Goal: Contribute content: Add original content to the website for others to see

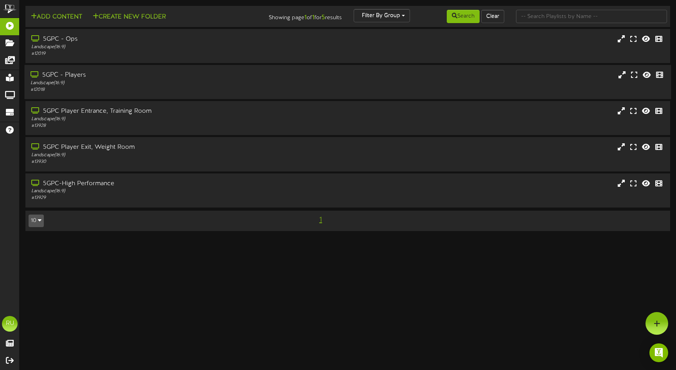
click at [171, 88] on div "# 12018" at bounding box center [160, 90] width 258 height 7
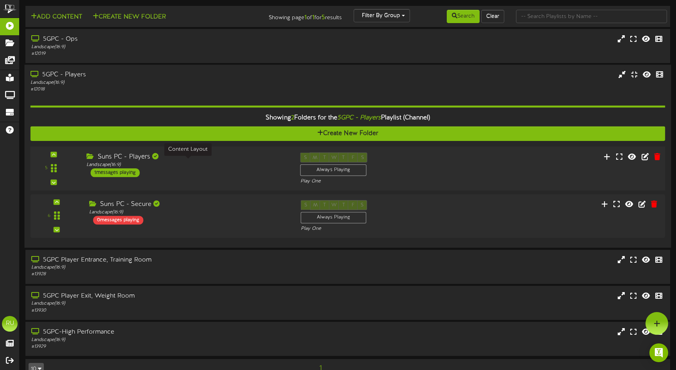
click at [211, 162] on div "Landscape ( 16:9 )" at bounding box center [188, 165] width 202 height 7
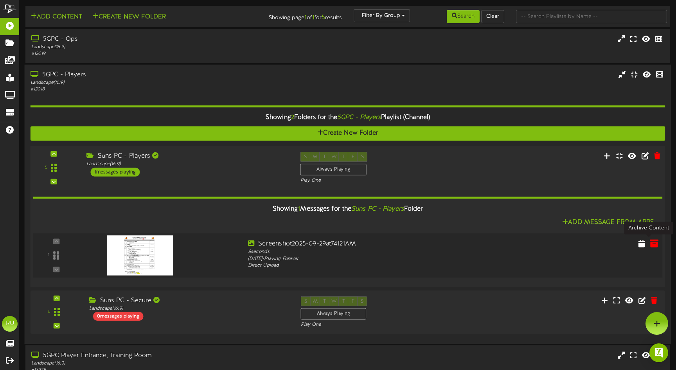
click at [654, 243] on icon at bounding box center [654, 243] width 9 height 9
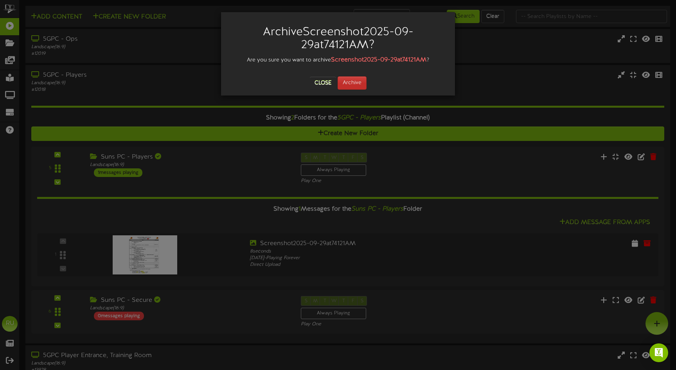
click at [358, 84] on button "Archive" at bounding box center [352, 82] width 29 height 13
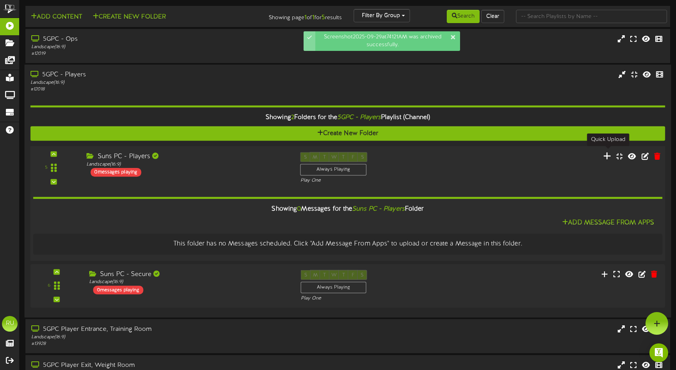
click at [607, 153] on icon at bounding box center [608, 155] width 8 height 9
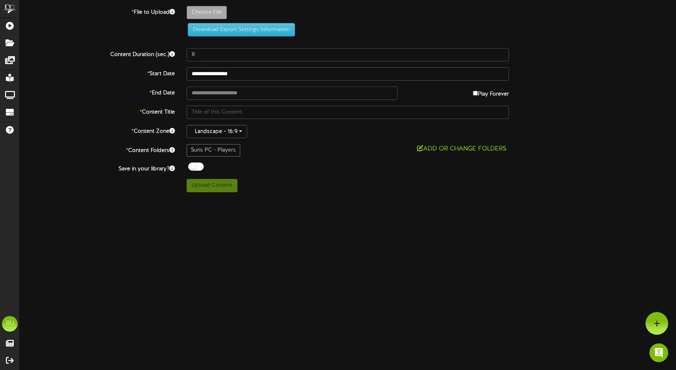
type input "**********"
type input "Screenshot2025-09-30at63926AM"
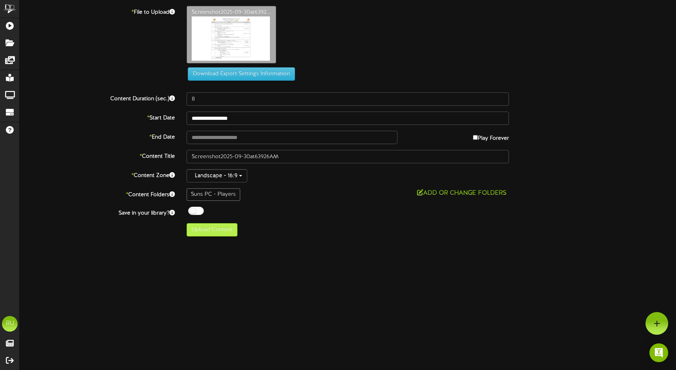
click at [220, 229] on button "Upload Content" at bounding box center [212, 229] width 51 height 13
type input "**********"
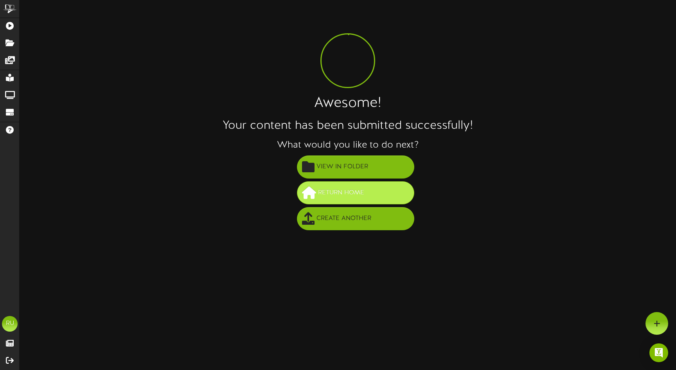
click at [318, 192] on span "Return Home" at bounding box center [341, 192] width 50 height 13
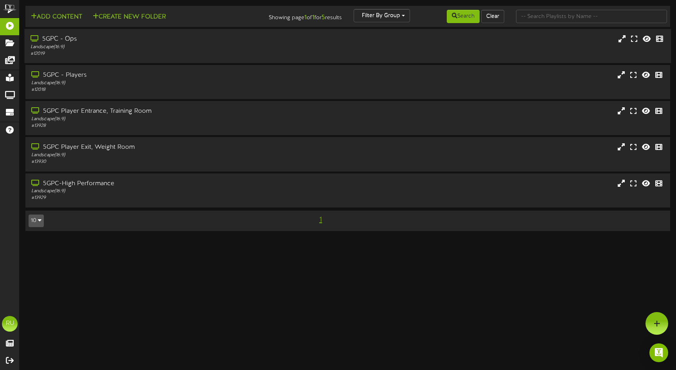
click at [107, 50] on div "# 12019" at bounding box center [160, 53] width 258 height 7
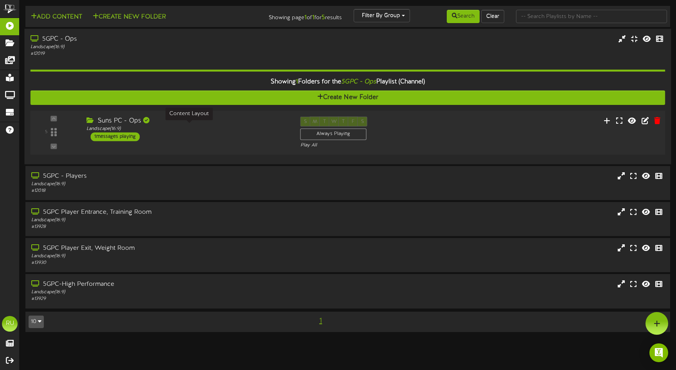
click at [230, 139] on div "Suns PC - Ops Landscape ( 16:9 ) 1 messages playing" at bounding box center [188, 129] width 214 height 25
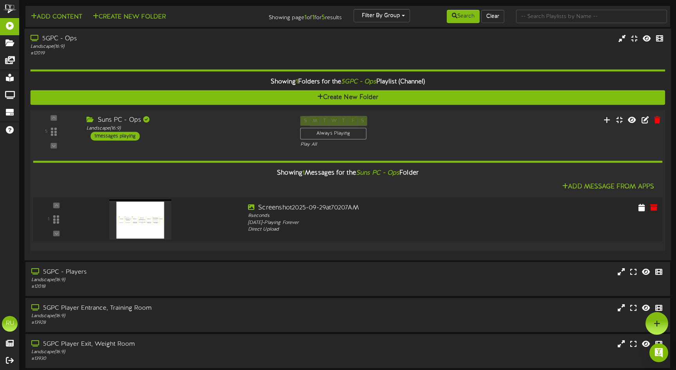
click at [145, 218] on img at bounding box center [140, 219] width 62 height 40
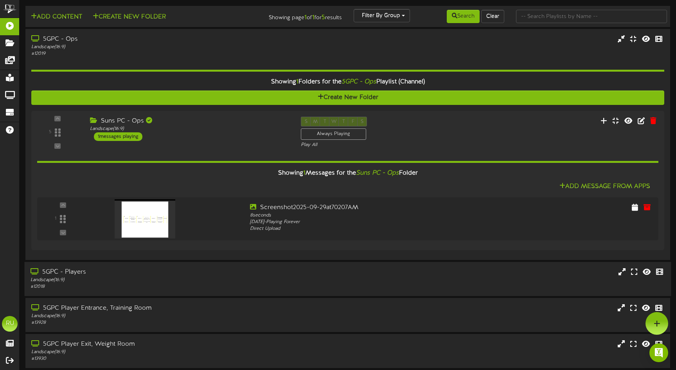
click at [152, 284] on div "# 12018" at bounding box center [160, 286] width 258 height 7
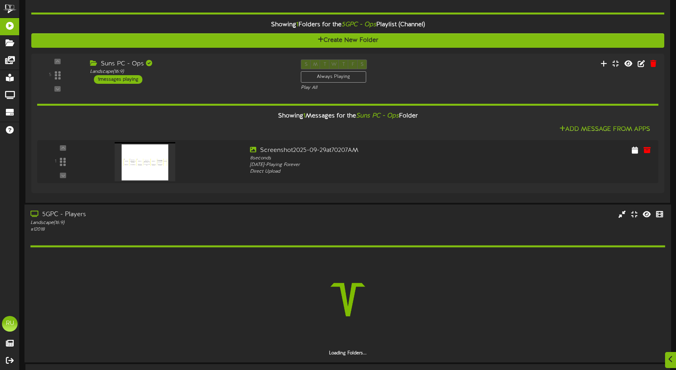
scroll to position [81, 0]
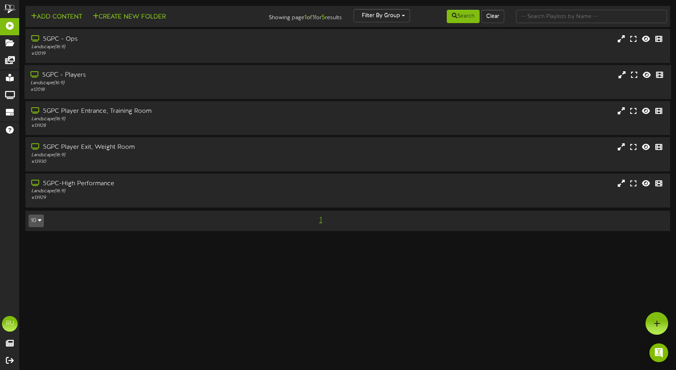
click at [283, 97] on div "5GPC - Players Landscape ( 16:9 ) # 12018" at bounding box center [348, 82] width 647 height 34
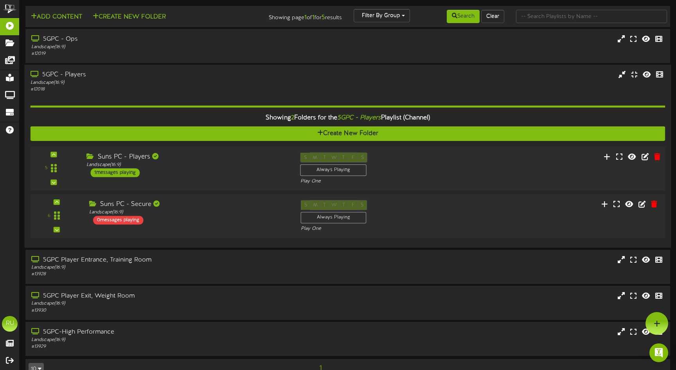
click at [260, 159] on div "Suns PC - Players" at bounding box center [188, 157] width 202 height 9
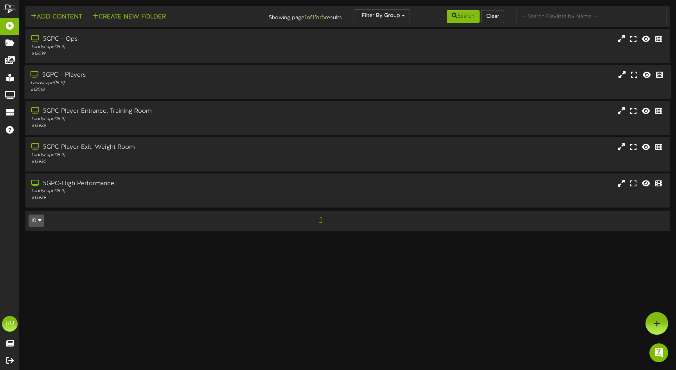
click at [266, 85] on div "Landscape ( 16:9 )" at bounding box center [160, 83] width 258 height 7
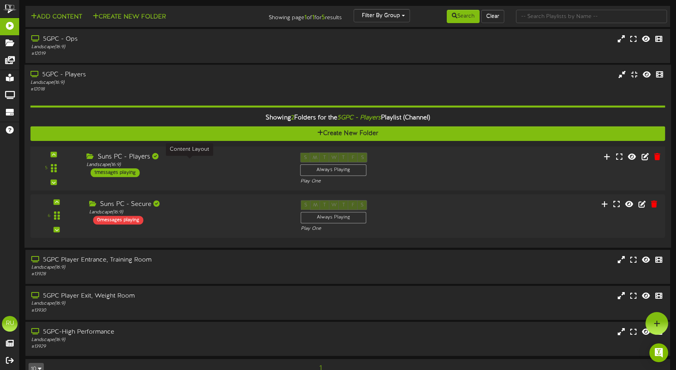
click at [231, 179] on div "5 ( 16:9" at bounding box center [348, 169] width 642 height 32
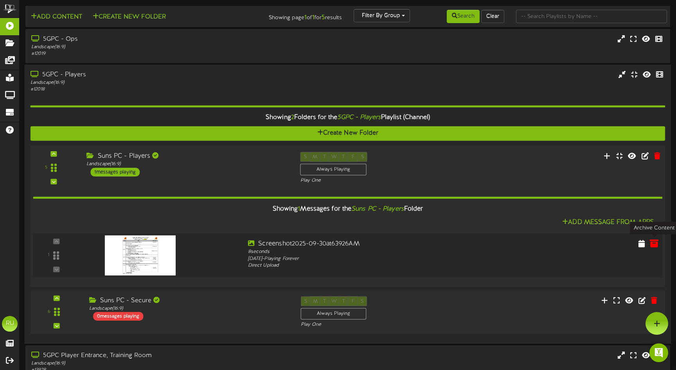
click at [656, 240] on icon at bounding box center [654, 243] width 9 height 9
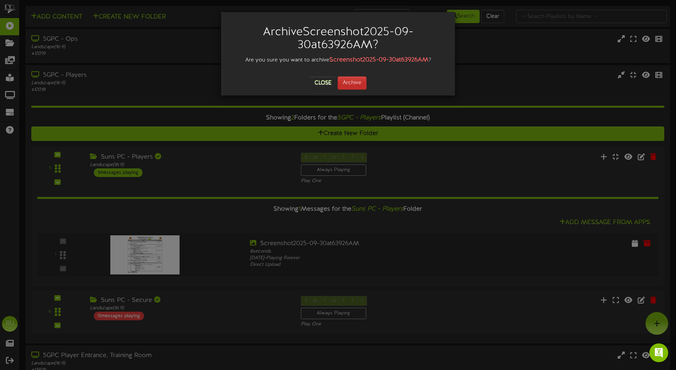
click at [366, 85] on button "Archive" at bounding box center [352, 82] width 29 height 13
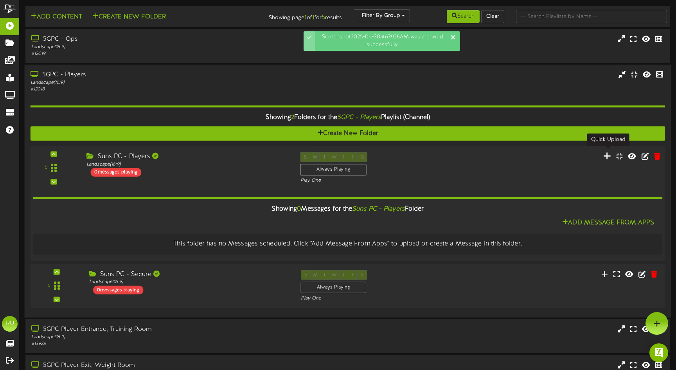
click at [609, 156] on icon at bounding box center [608, 155] width 8 height 9
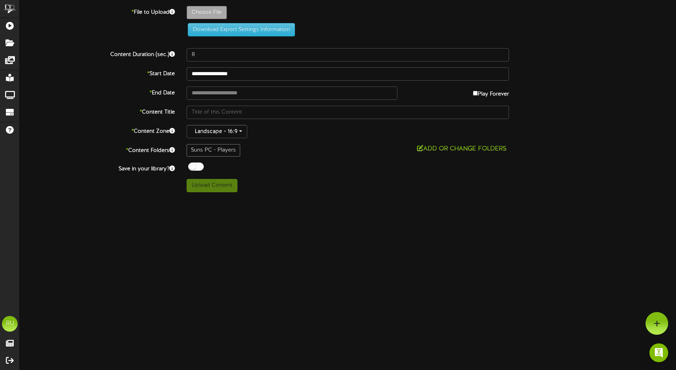
type input "**********"
type input "Screenshot2025-09-30at72105AM"
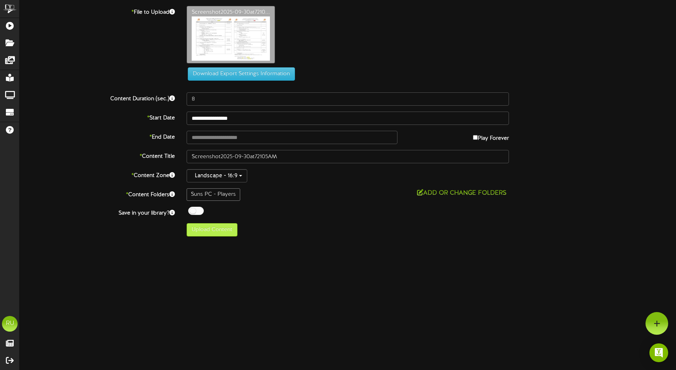
click at [219, 232] on button "Upload Content" at bounding box center [212, 229] width 51 height 13
type input "**********"
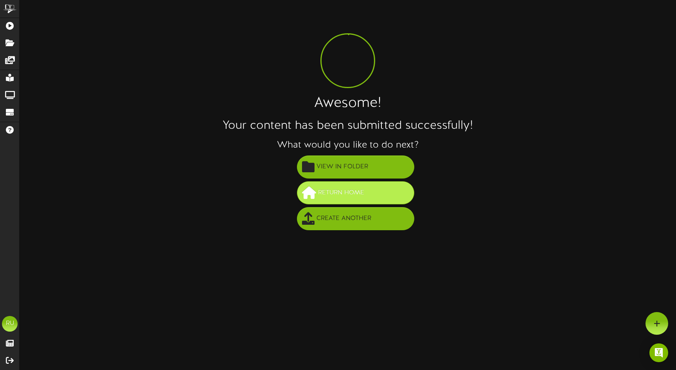
click at [352, 194] on span "Return Home" at bounding box center [341, 192] width 50 height 13
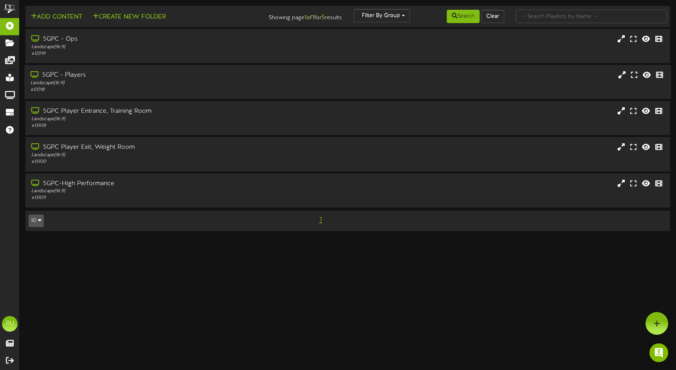
click at [279, 84] on div "Landscape ( 16:9 )" at bounding box center [160, 83] width 258 height 7
